Goal: Information Seeking & Learning: Find specific fact

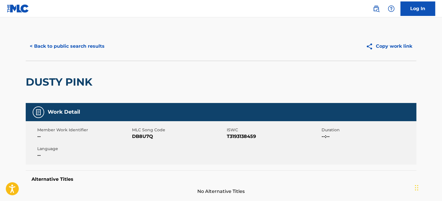
click at [95, 51] on button "< Back to public search results" at bounding box center [67, 46] width 83 height 14
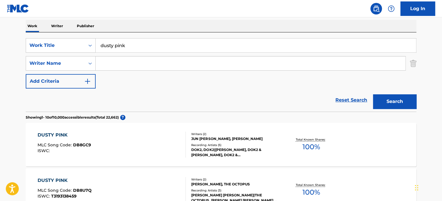
scroll to position [62, 0]
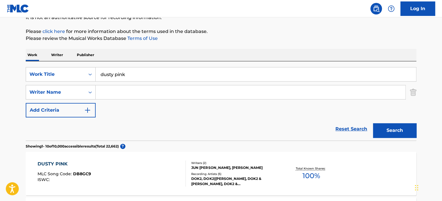
click at [133, 75] on input "dusty pink" at bounding box center [256, 74] width 321 height 14
paste input "something new"
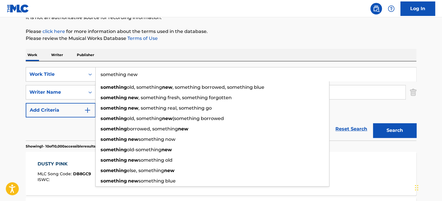
type input "something new"
click at [76, 127] on div "Reset Search Search" at bounding box center [221, 128] width 391 height 23
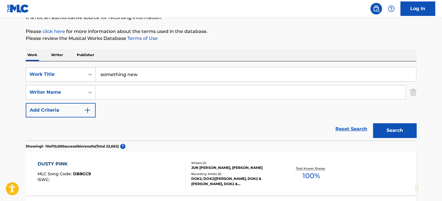
click at [113, 94] on input "Search Form" at bounding box center [251, 92] width 310 height 14
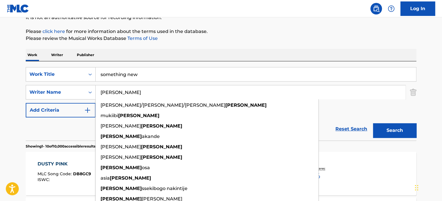
click at [113, 94] on input "[PERSON_NAME]" at bounding box center [251, 92] width 310 height 14
type input "[PERSON_NAME]"
click at [394, 129] on button "Search" at bounding box center [394, 130] width 43 height 14
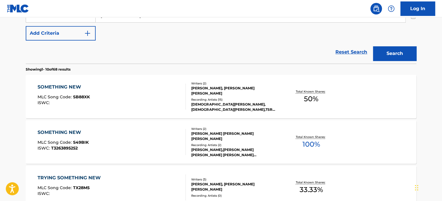
scroll to position [148, 0]
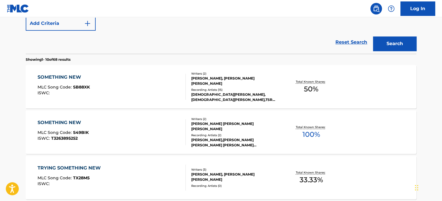
click at [151, 128] on div "SOMETHING NEW MLC Song Code : S49BIK ISWC : T3263895252" at bounding box center [112, 132] width 149 height 26
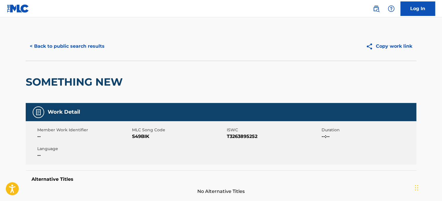
click at [91, 51] on button "< Back to public search results" at bounding box center [67, 46] width 83 height 14
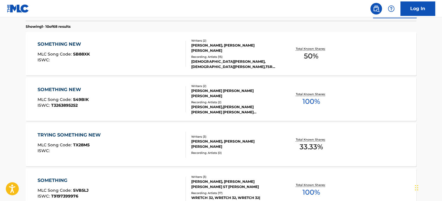
scroll to position [37, 0]
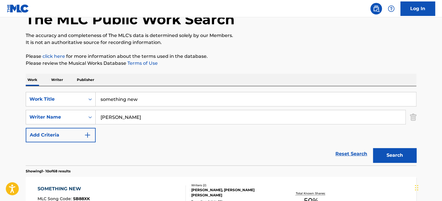
click at [138, 100] on input "something new" at bounding box center [256, 99] width 321 height 14
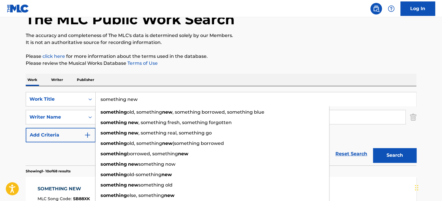
paste input "light me up"
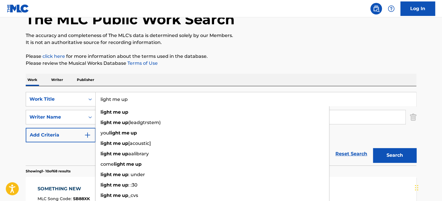
type input "light me up"
click at [83, 144] on div "Reset Search Search" at bounding box center [221, 153] width 391 height 23
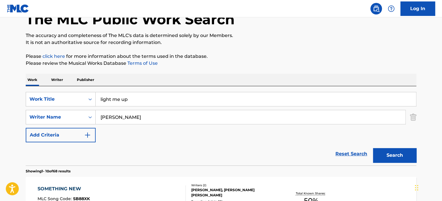
click at [115, 116] on input "[PERSON_NAME]" at bounding box center [251, 117] width 310 height 14
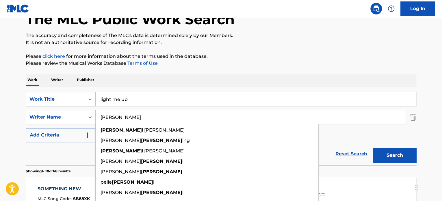
click at [115, 116] on input "[PERSON_NAME]" at bounding box center [251, 117] width 310 height 14
type input "[PERSON_NAME]"
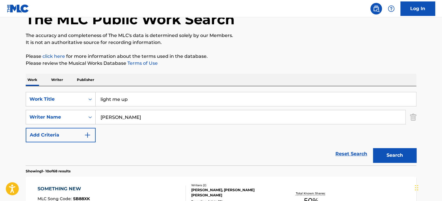
click at [388, 151] on button "Search" at bounding box center [394, 155] width 43 height 14
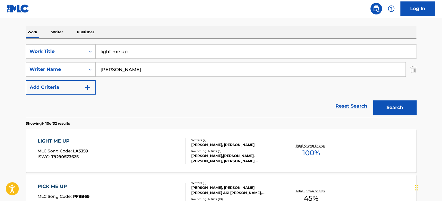
scroll to position [95, 0]
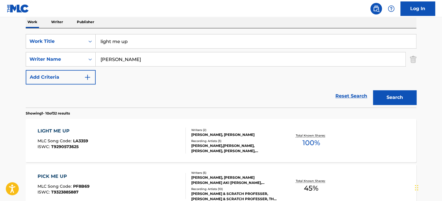
click at [163, 135] on div "LIGHT ME UP MLC Song Code : LA3359 ISWC : T9290573625" at bounding box center [112, 141] width 149 height 26
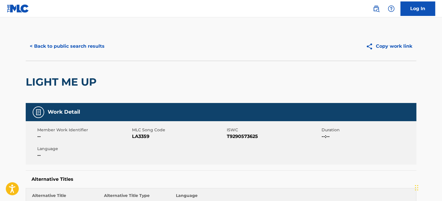
click at [76, 49] on button "< Back to public search results" at bounding box center [67, 46] width 83 height 14
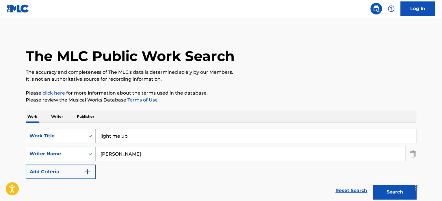
scroll to position [95, 0]
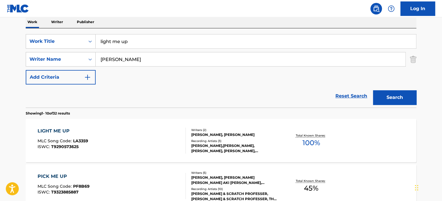
click at [117, 44] on input "light me up" at bounding box center [256, 41] width 321 height 14
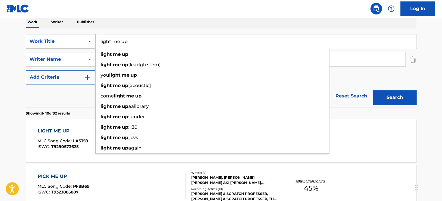
paste input "DAZZLING STARS"
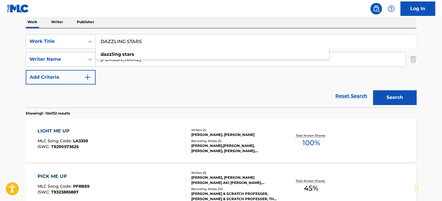
type input "DAZZLING STARS"
click at [69, 98] on div "Reset Search Search" at bounding box center [221, 95] width 391 height 23
click at [396, 93] on button "Search" at bounding box center [394, 97] width 43 height 14
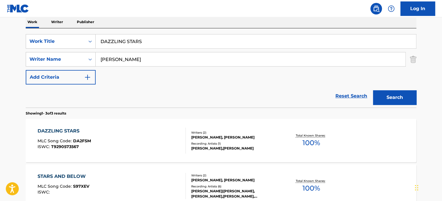
scroll to position [123, 0]
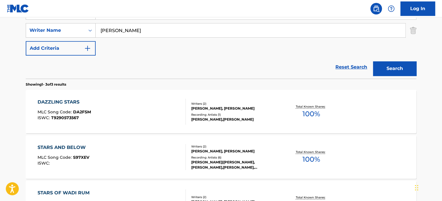
click at [148, 111] on div "DAZZLING STARS MLC Song Code : DA2FSM ISWC : T9290573567" at bounding box center [112, 112] width 149 height 26
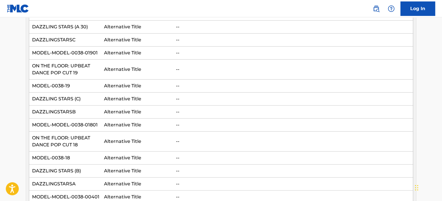
scroll to position [839, 0]
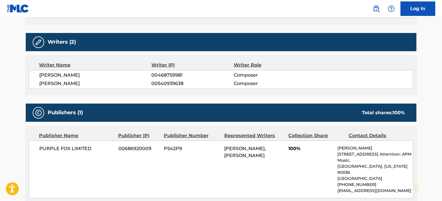
click at [64, 80] on span "[PERSON_NAME]" at bounding box center [95, 83] width 112 height 7
copy span "SHABI"
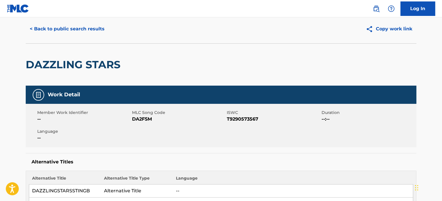
scroll to position [0, 0]
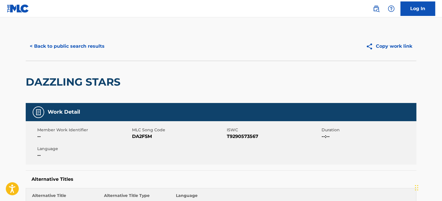
click at [98, 47] on button "< Back to public search results" at bounding box center [67, 46] width 83 height 14
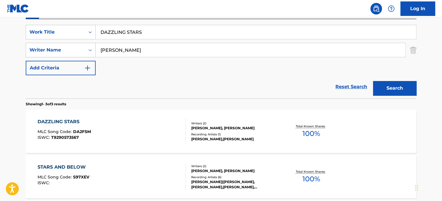
scroll to position [95, 0]
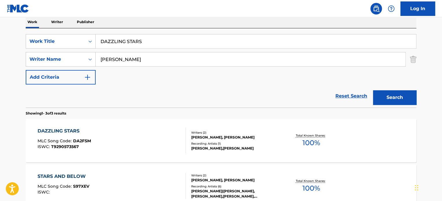
click at [124, 41] on input "DAZZLING STARS" at bounding box center [256, 41] width 321 height 14
paste input "HOLIDAY BOUNCER"
type input "HOLIDAY BOUNCER"
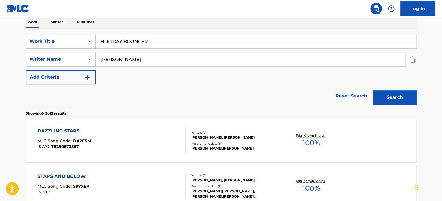
click at [97, 90] on div "Reset Search Search" at bounding box center [221, 95] width 391 height 23
click at [125, 56] on input "[PERSON_NAME]" at bounding box center [251, 59] width 310 height 14
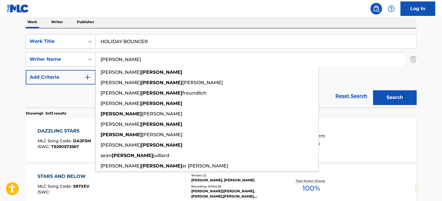
click at [125, 56] on input "[PERSON_NAME]" at bounding box center [251, 59] width 310 height 14
type input "[PERSON_NAME]"
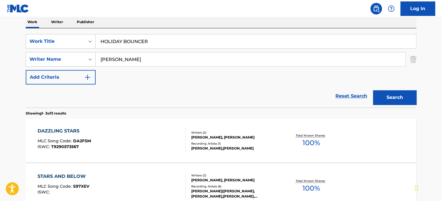
click at [390, 100] on button "Search" at bounding box center [394, 97] width 43 height 14
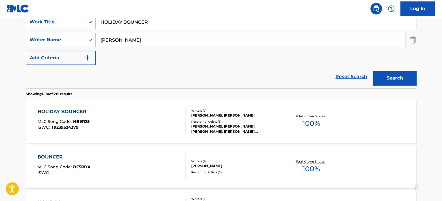
scroll to position [123, 0]
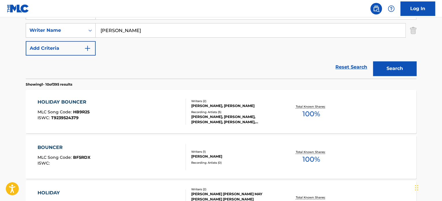
click at [147, 107] on div "HOLIDAY BOUNCER MLC Song Code : HB9R25 ISWC : T9239524379" at bounding box center [112, 112] width 149 height 26
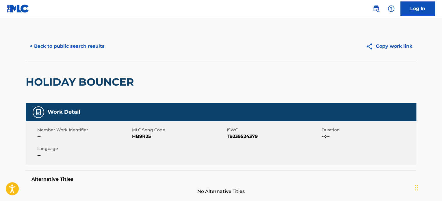
click at [94, 48] on button "< Back to public search results" at bounding box center [67, 46] width 83 height 14
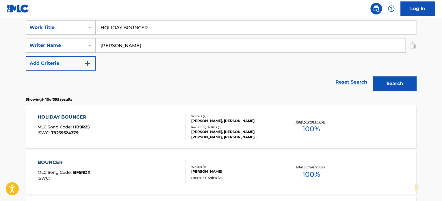
scroll to position [95, 0]
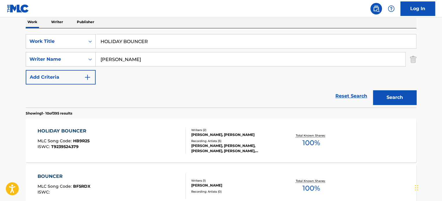
click at [134, 39] on input "HOLIDAY BOUNCER" at bounding box center [256, 41] width 321 height 14
paste input "CANDIED CRUSH"
type input "CANDIED CRUSH"
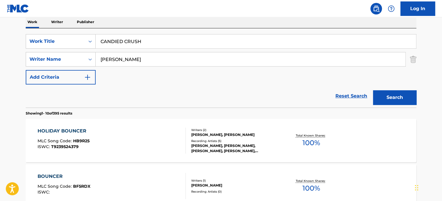
click at [54, 102] on div "Reset Search Search" at bounding box center [221, 95] width 391 height 23
click at [110, 63] on input "[PERSON_NAME]" at bounding box center [251, 59] width 310 height 14
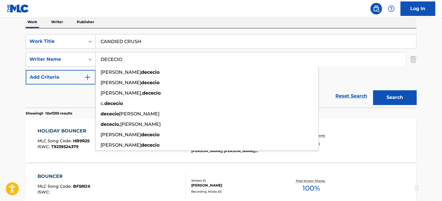
click at [111, 60] on input "DECECIO" at bounding box center [251, 59] width 310 height 14
type input "DECECIO"
click at [387, 95] on button "Search" at bounding box center [394, 97] width 43 height 14
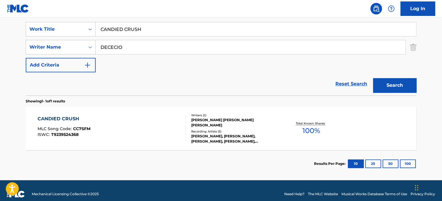
scroll to position [113, 0]
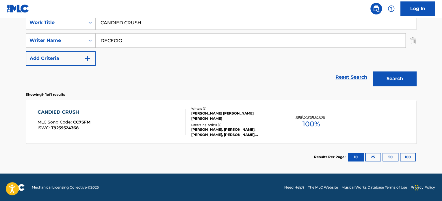
click at [169, 102] on div "CANDIED CRUSH MLC Song Code : CC7SFM ISWC : T9239524368 Writers ( 2 ) [PERSON_N…" at bounding box center [221, 121] width 391 height 43
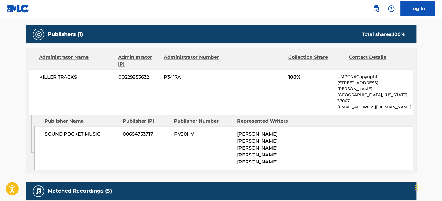
scroll to position [260, 0]
